Goal: Entertainment & Leisure: Browse casually

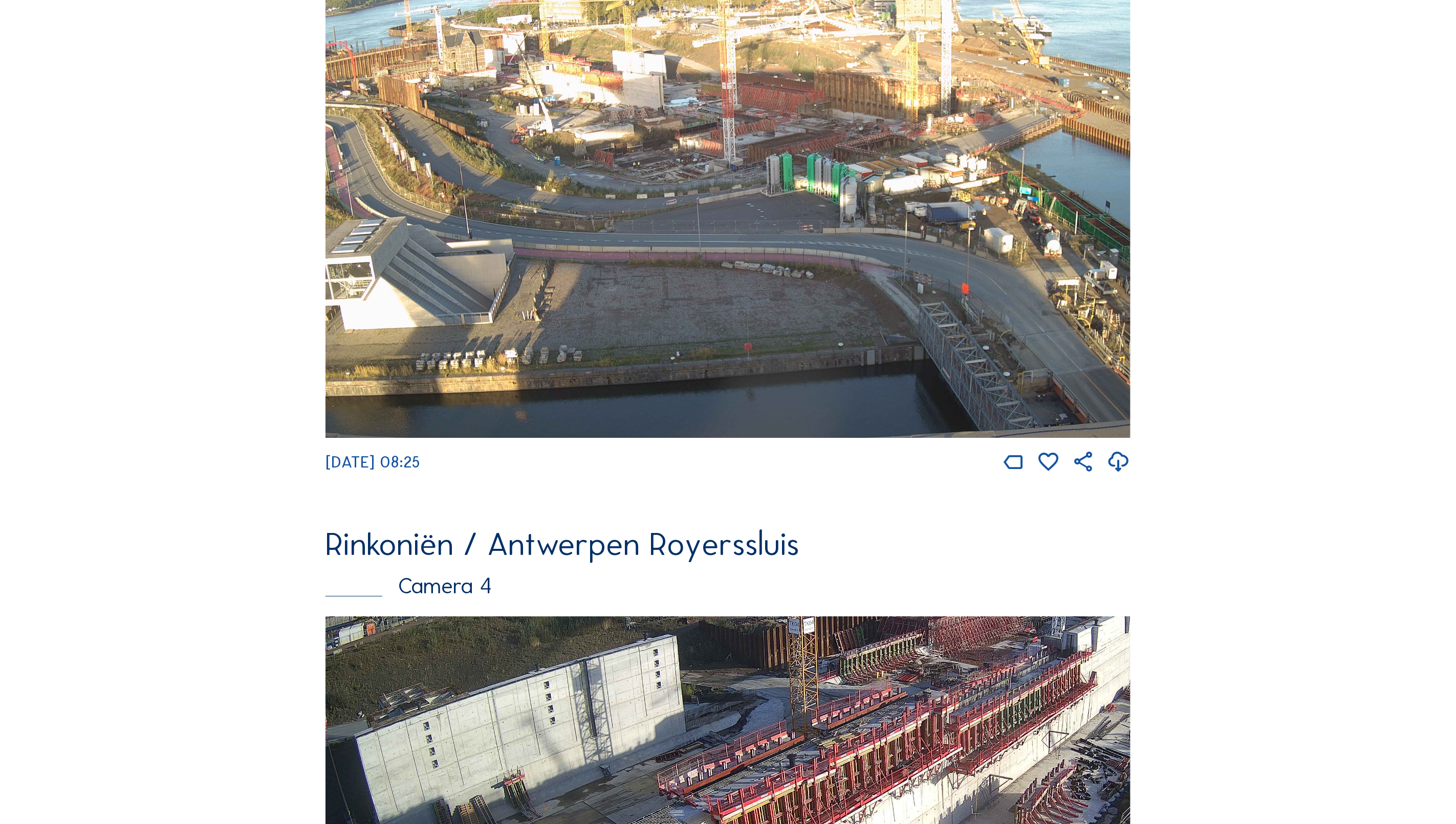
scroll to position [2173, 0]
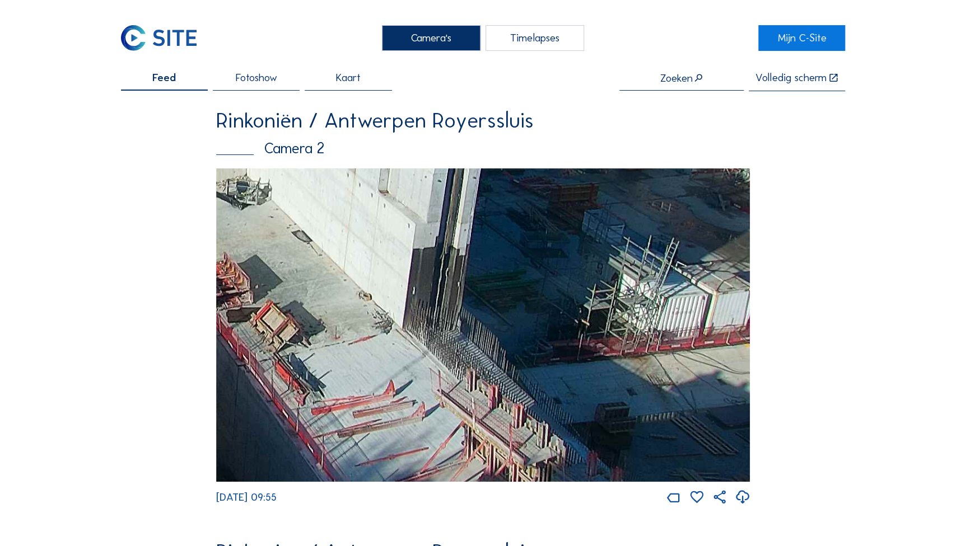
drag, startPoint x: 698, startPoint y: 336, endPoint x: 311, endPoint y: 74, distance: 467.0
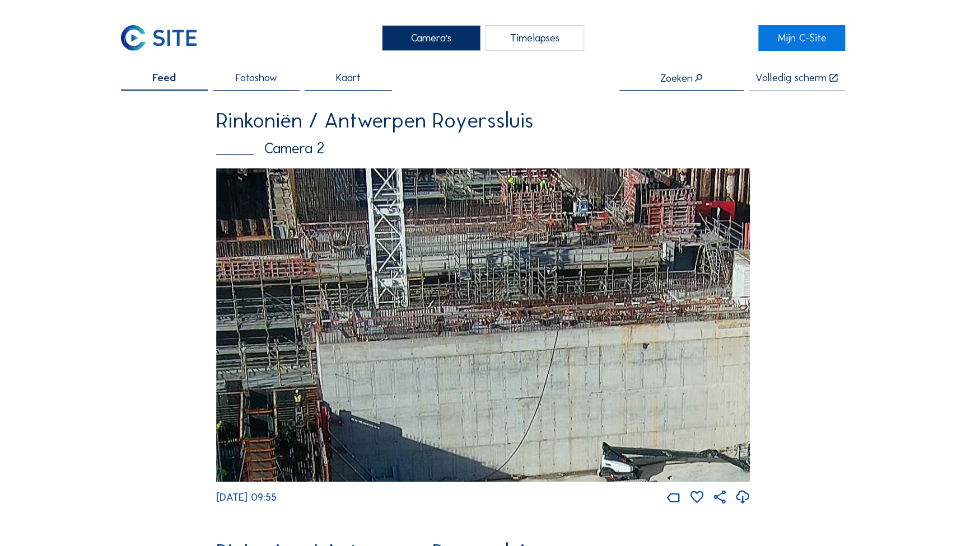
drag, startPoint x: 473, startPoint y: 350, endPoint x: 793, endPoint y: 540, distance: 372.1
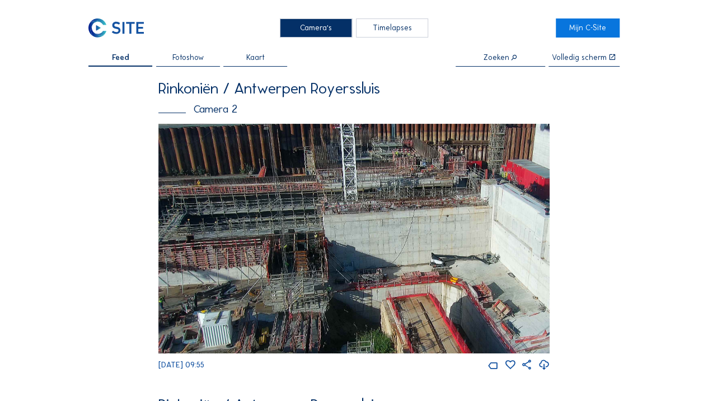
drag, startPoint x: 269, startPoint y: 219, endPoint x: 436, endPoint y: 233, distance: 167.4
click at [436, 233] on img at bounding box center [354, 239] width 392 height 230
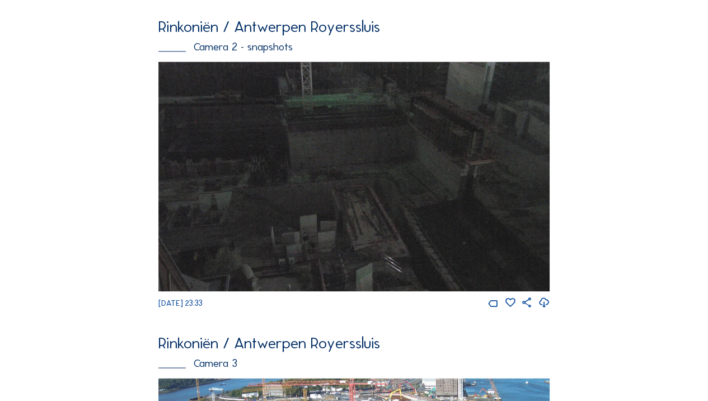
scroll to position [908, 0]
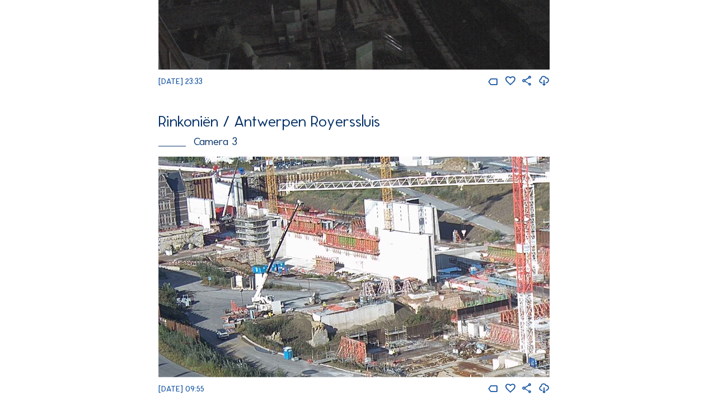
drag, startPoint x: 244, startPoint y: 251, endPoint x: 450, endPoint y: 245, distance: 206.1
click at [450, 245] on img at bounding box center [354, 266] width 392 height 220
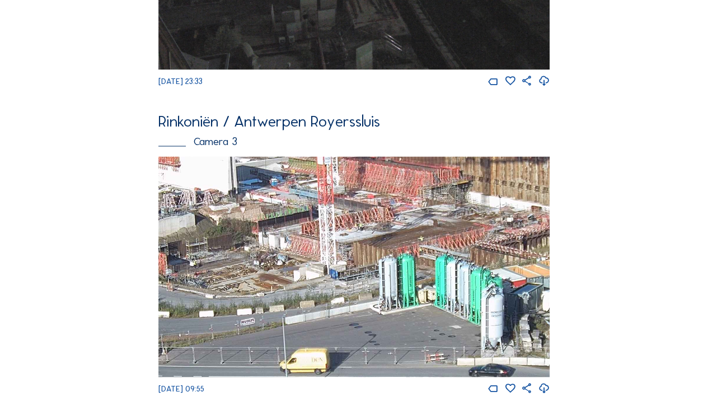
drag, startPoint x: 427, startPoint y: 226, endPoint x: 114, endPoint y: 176, distance: 317.6
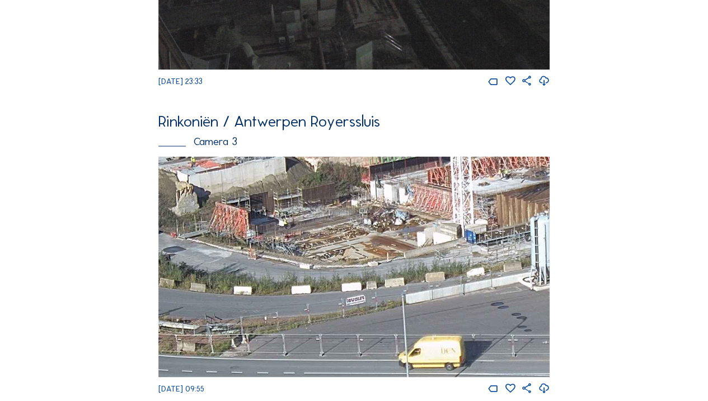
drag, startPoint x: 256, startPoint y: 255, endPoint x: 440, endPoint y: 223, distance: 186.4
click at [440, 223] on img at bounding box center [354, 266] width 392 height 220
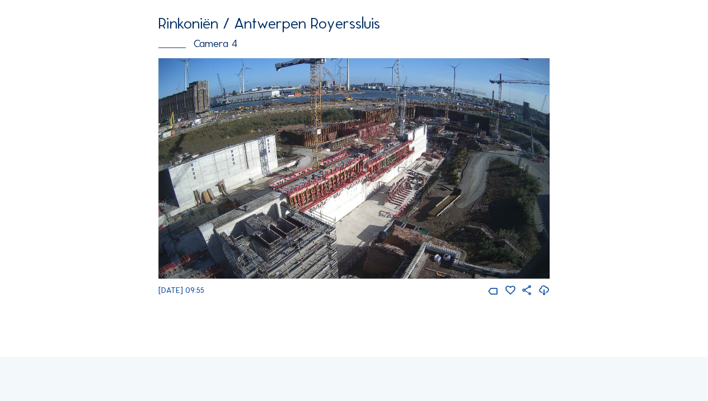
scroll to position [1319, 0]
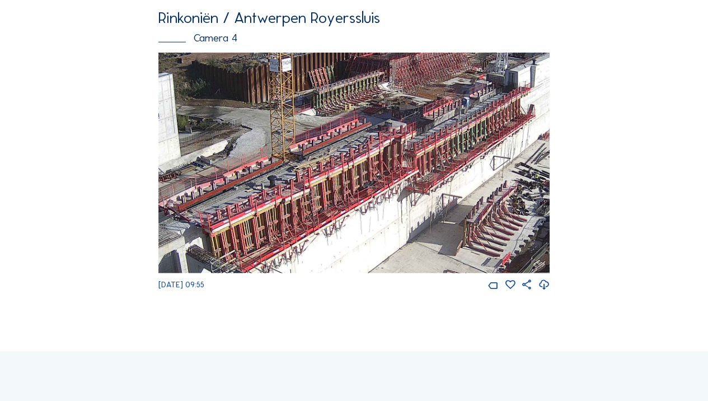
drag, startPoint x: 419, startPoint y: 194, endPoint x: 384, endPoint y: 188, distance: 35.3
click at [384, 188] on img at bounding box center [354, 163] width 392 height 220
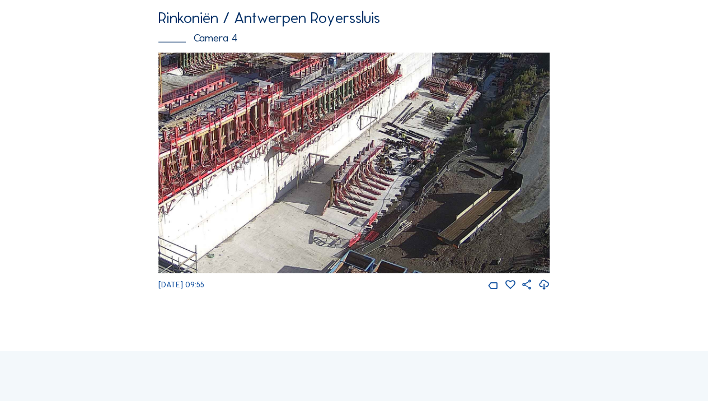
drag, startPoint x: 441, startPoint y: 217, endPoint x: 324, endPoint y: 195, distance: 118.6
click at [325, 188] on img at bounding box center [354, 163] width 392 height 220
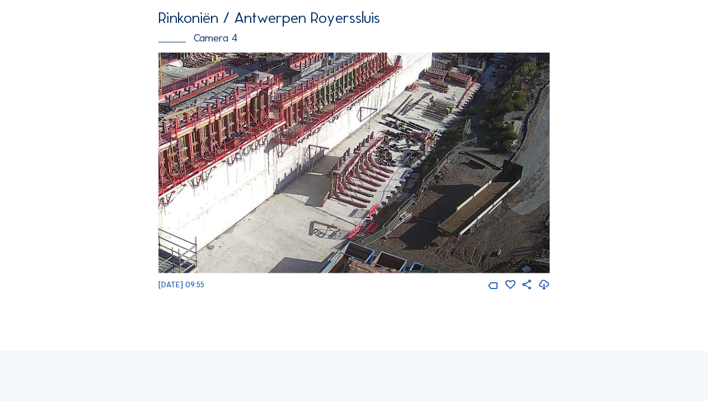
click at [409, 216] on img at bounding box center [354, 163] width 392 height 220
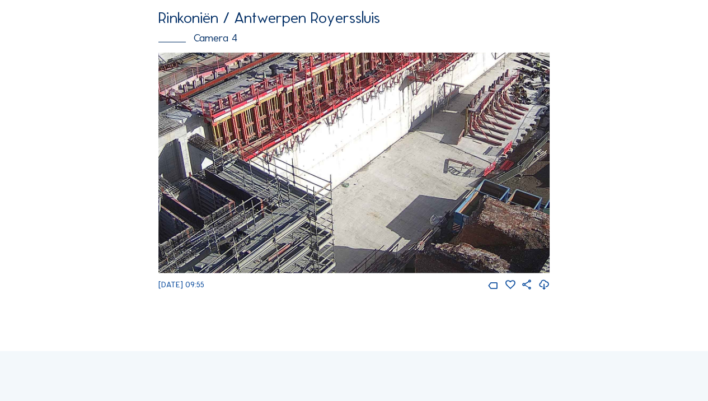
drag, startPoint x: 340, startPoint y: 196, endPoint x: 368, endPoint y: 169, distance: 38.8
click at [365, 173] on img at bounding box center [354, 163] width 392 height 220
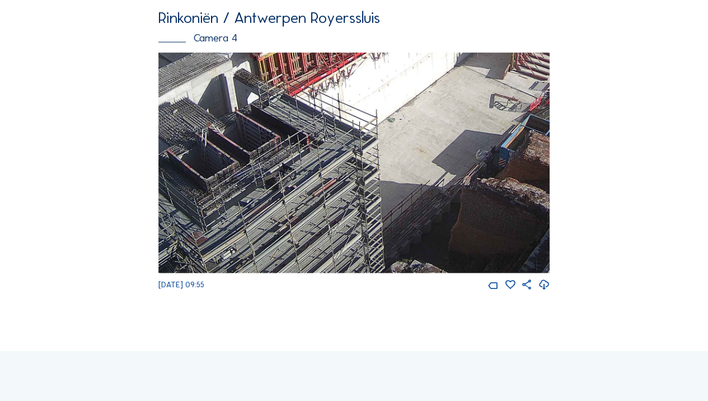
drag, startPoint x: 334, startPoint y: 247, endPoint x: 400, endPoint y: 171, distance: 101.2
click at [393, 176] on img at bounding box center [354, 163] width 392 height 220
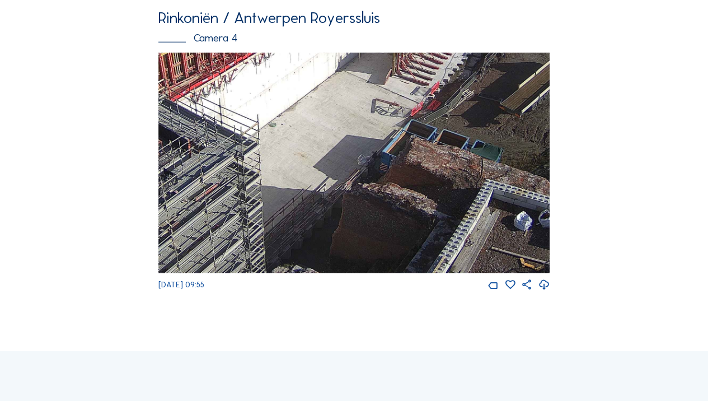
drag, startPoint x: 354, startPoint y: 210, endPoint x: 176, endPoint y: 205, distance: 178.1
click at [176, 205] on img at bounding box center [354, 163] width 392 height 220
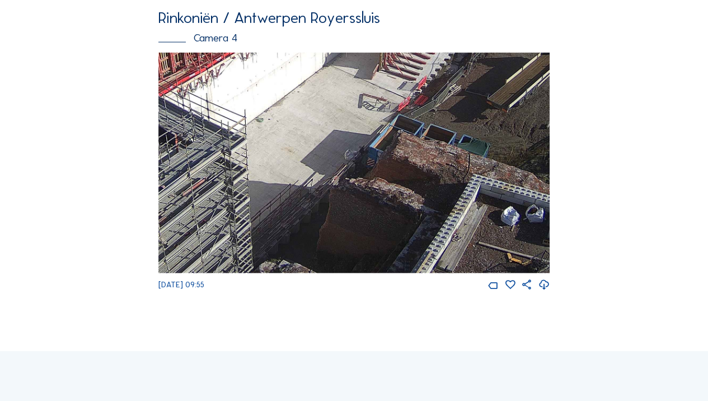
drag, startPoint x: 393, startPoint y: 171, endPoint x: 384, endPoint y: 124, distance: 47.9
click at [384, 124] on img at bounding box center [354, 163] width 392 height 220
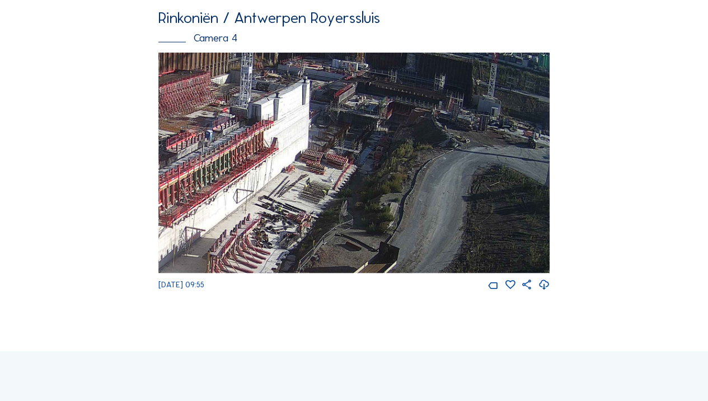
drag, startPoint x: 395, startPoint y: 161, endPoint x: 221, endPoint y: 336, distance: 246.7
drag, startPoint x: 390, startPoint y: 224, endPoint x: 377, endPoint y: 132, distance: 92.7
click at [377, 132] on img at bounding box center [354, 163] width 392 height 220
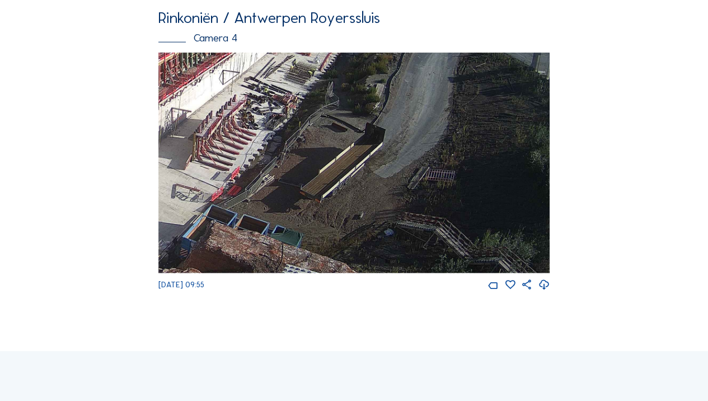
drag, startPoint x: 412, startPoint y: 219, endPoint x: 416, endPoint y: 164, distance: 56.1
click at [413, 175] on img at bounding box center [354, 163] width 392 height 220
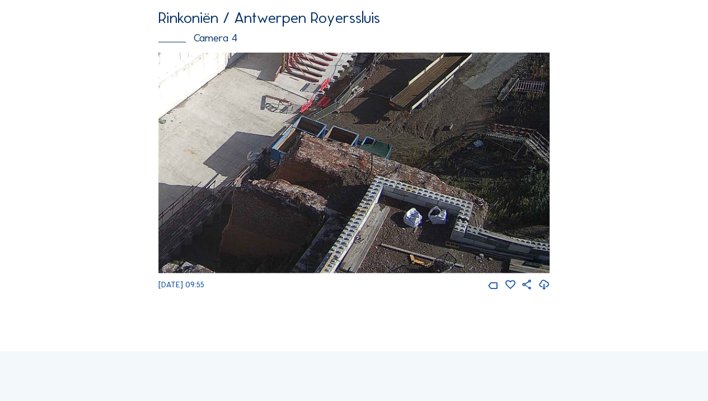
drag, startPoint x: 403, startPoint y: 205, endPoint x: 485, endPoint y: 164, distance: 91.9
click at [485, 164] on img at bounding box center [354, 163] width 392 height 220
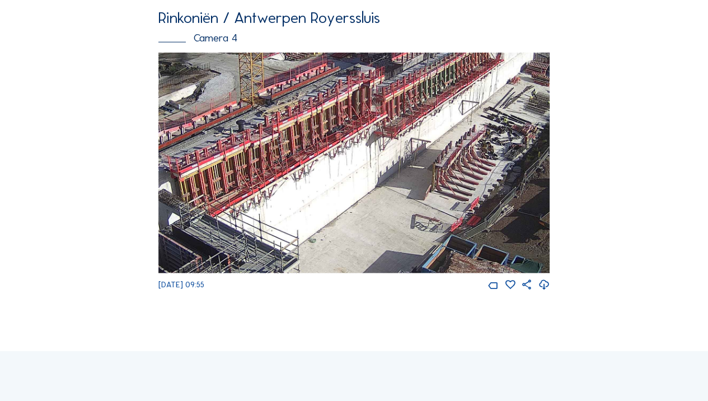
drag, startPoint x: 483, startPoint y: 172, endPoint x: 634, endPoint y: 293, distance: 193.2
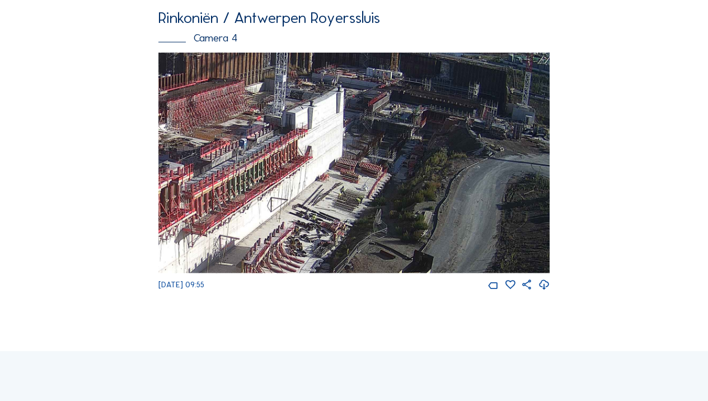
drag, startPoint x: 422, startPoint y: 240, endPoint x: 120, endPoint y: 247, distance: 302.5
